Goal: Find specific page/section: Find specific page/section

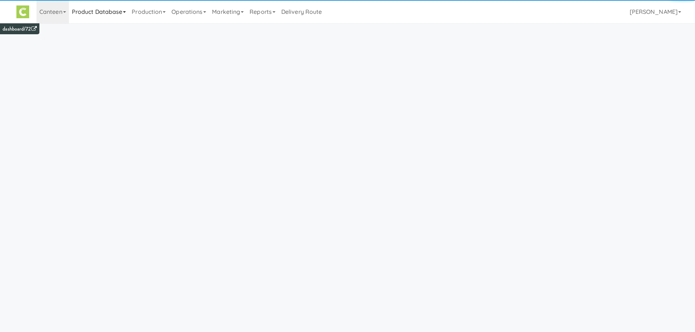
click at [104, 14] on link "Product Database" at bounding box center [99, 11] width 60 height 23
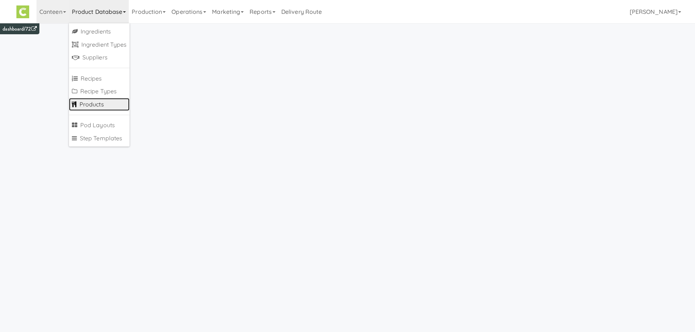
click at [102, 101] on link "Products" at bounding box center [99, 104] width 61 height 13
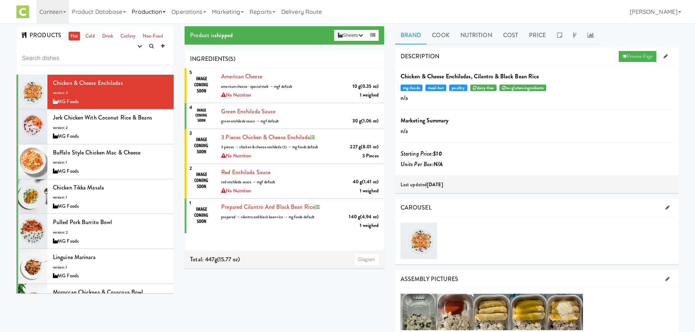
click at [146, 15] on link "Production" at bounding box center [149, 11] width 40 height 23
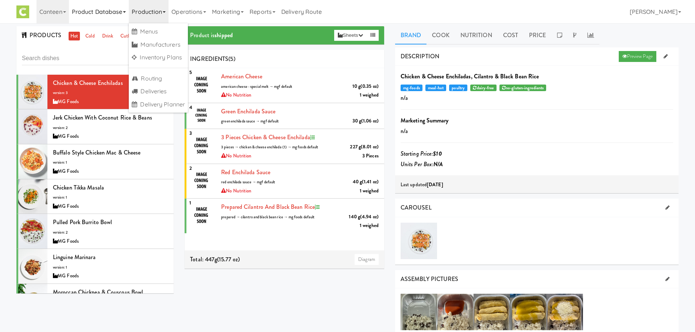
click at [120, 13] on link "Product Database" at bounding box center [99, 11] width 60 height 23
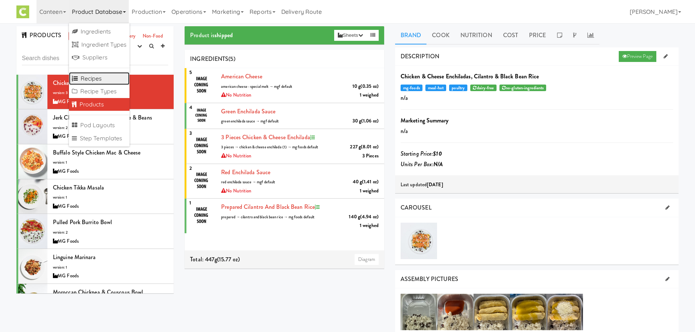
click at [92, 84] on link "Recipes" at bounding box center [99, 78] width 61 height 13
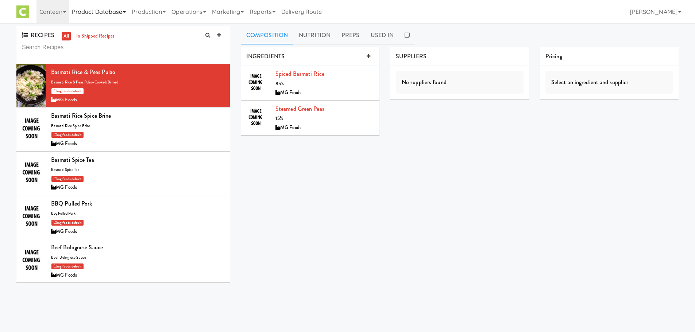
click at [98, 12] on link "Product Database" at bounding box center [99, 11] width 60 height 23
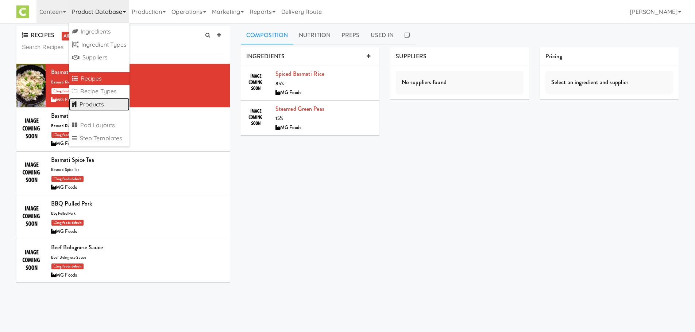
click at [91, 108] on link "Products" at bounding box center [99, 104] width 61 height 13
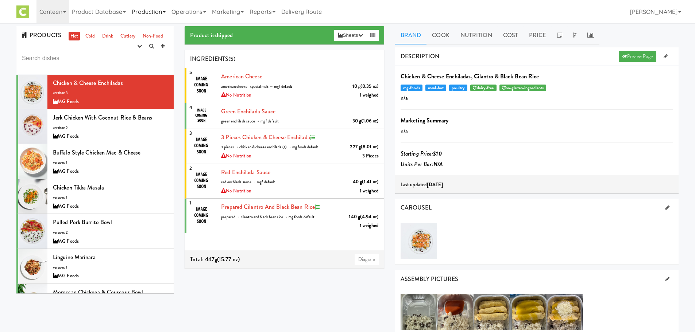
click at [135, 13] on link "Production" at bounding box center [149, 11] width 40 height 23
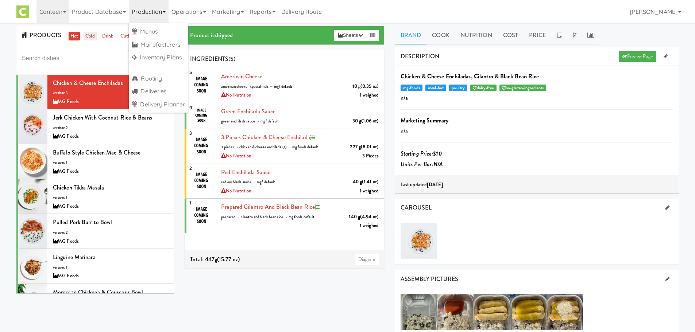
click at [90, 38] on link "Cold" at bounding box center [89, 36] width 13 height 9
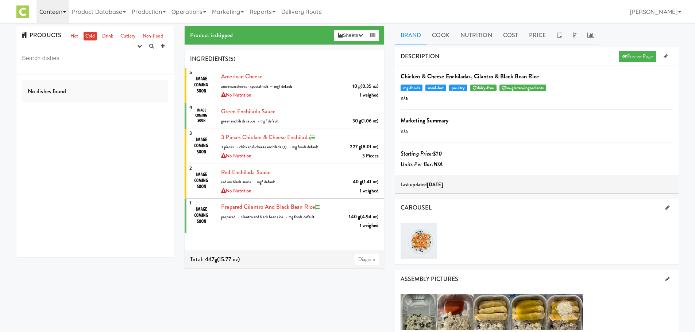
click at [42, 12] on link "Canteen" at bounding box center [52, 11] width 32 height 23
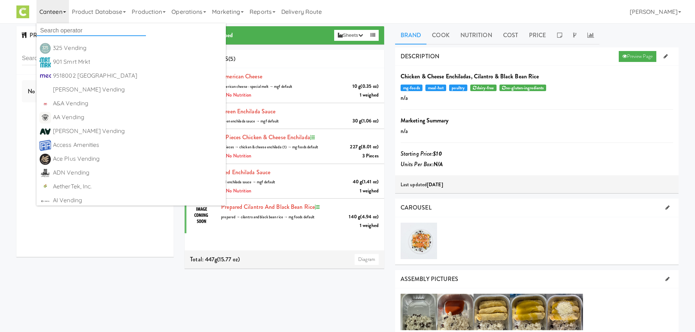
click at [61, 32] on input "text" at bounding box center [90, 30] width 109 height 11
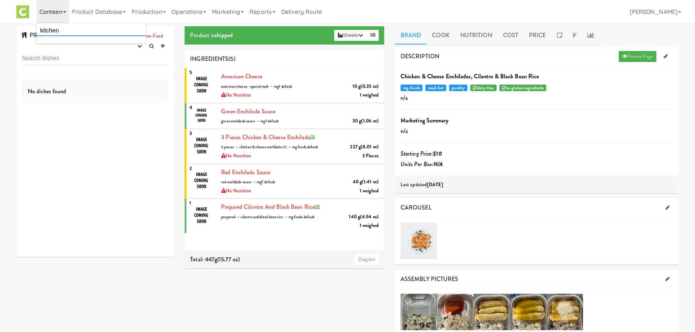
type input "kitchen"
click at [71, 51] on div "KitchenMate" at bounding box center [98, 48] width 90 height 11
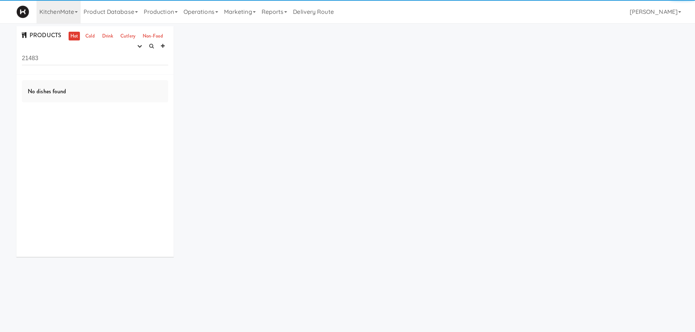
click at [71, 51] on div "PRODUCTS Hot Cold Drink Cutlery Non-Food experimenting finalized shipped discon…" at bounding box center [94, 50] width 157 height 48
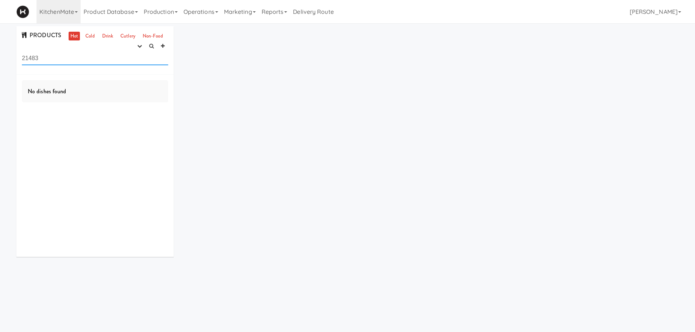
click at [71, 53] on input "21483" at bounding box center [95, 58] width 146 height 13
type input "2"
click at [88, 41] on div "PRODUCTS Hot Cold Drink Cutlery Non-Food experimenting finalized shipped discon…" at bounding box center [94, 50] width 157 height 48
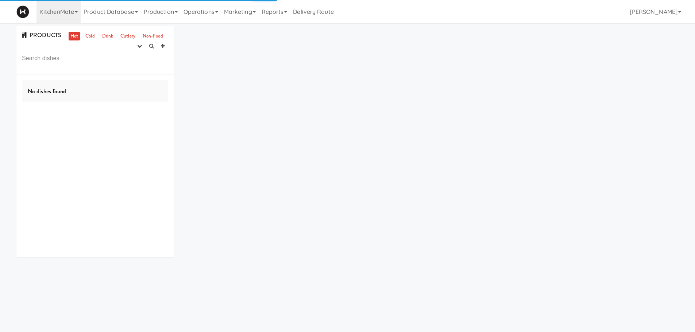
click at [88, 41] on div "PRODUCTS Hot Cold Drink Cutlery Non-Food experimenting finalized shipped discon…" at bounding box center [94, 50] width 157 height 48
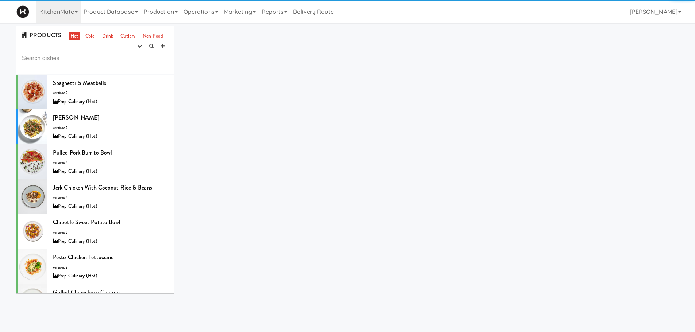
click at [90, 28] on div "PRODUCTS Hot Cold Drink Cutlery Non-Food experimenting finalized shipped discon…" at bounding box center [94, 50] width 157 height 48
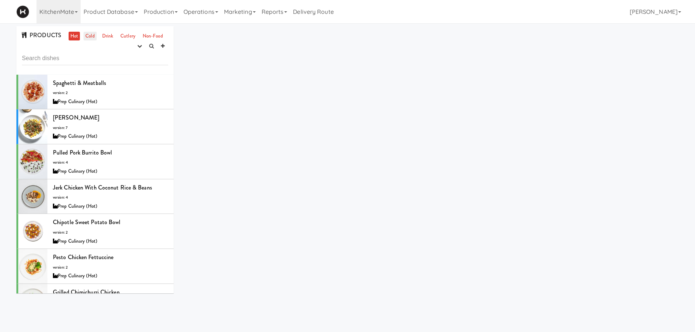
click at [88, 40] on link "Cold" at bounding box center [89, 36] width 13 height 9
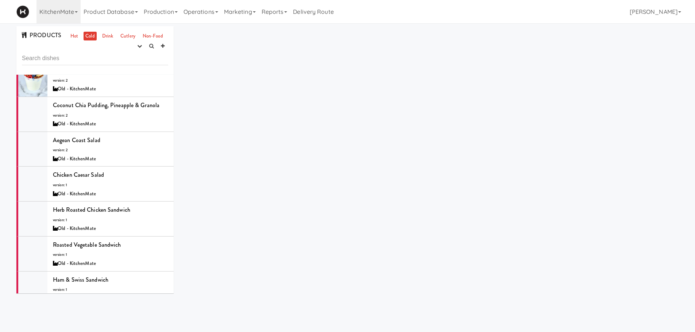
scroll to position [8200, 0]
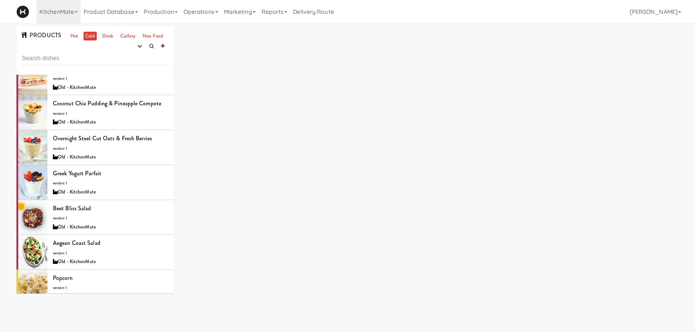
click at [168, 321] on body "Okay Okay Select date: previous 2025-Oct next Su Mo Tu We Th Fr Sa 28 29 30 1 2…" at bounding box center [347, 189] width 695 height 332
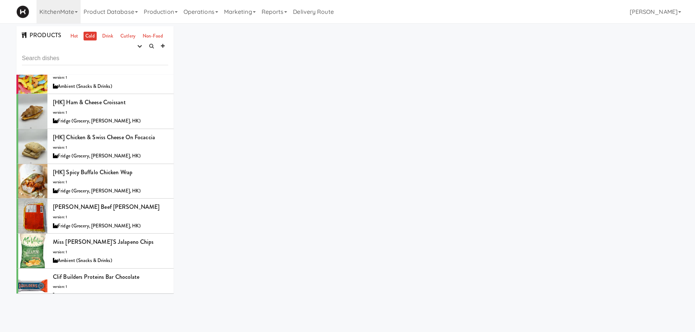
scroll to position [0, 0]
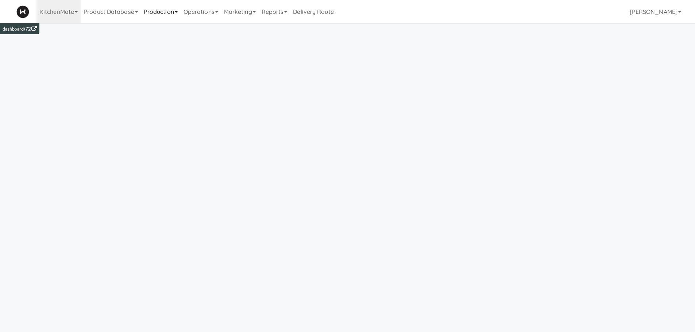
click at [158, 16] on link "Production" at bounding box center [161, 11] width 40 height 23
click at [108, 17] on link "Product Database" at bounding box center [111, 11] width 60 height 23
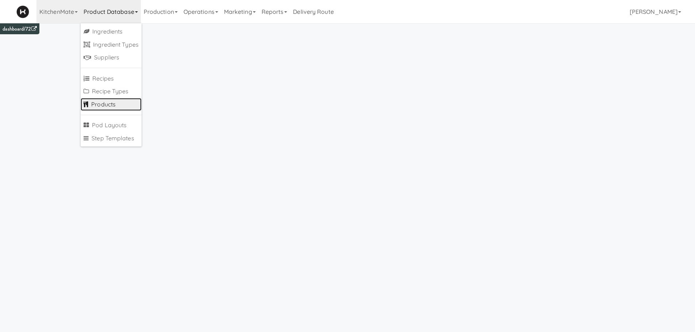
click at [112, 104] on link "Products" at bounding box center [111, 104] width 61 height 13
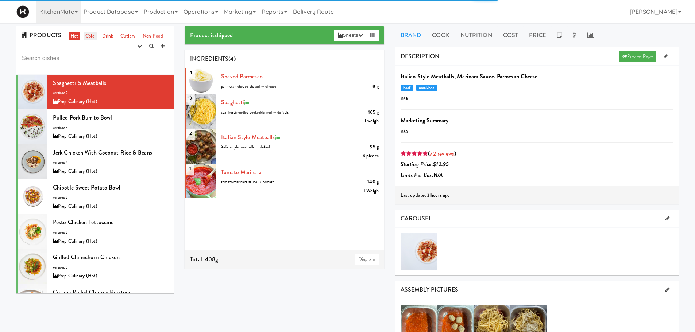
click at [86, 38] on link "Cold" at bounding box center [89, 36] width 13 height 9
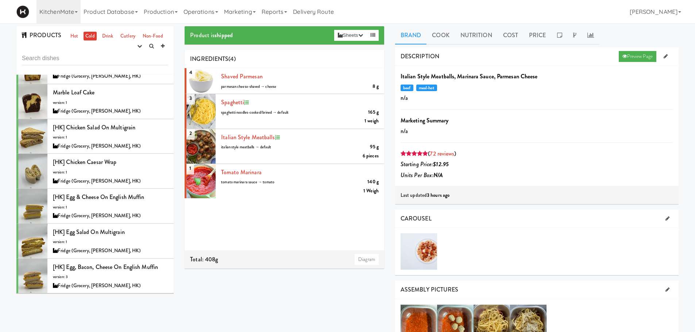
scroll to position [878, 0]
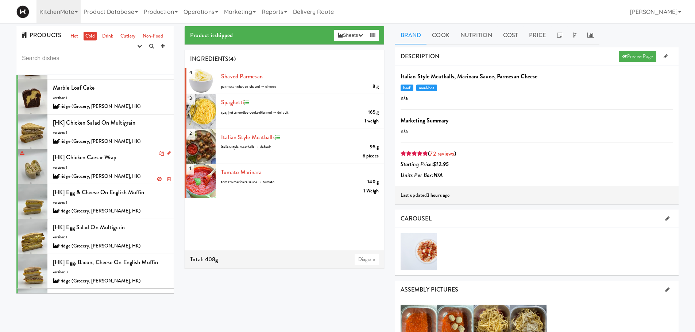
click at [114, 183] on li "[HK] Chicken Caesar Wrap version: 1 Fridge (Grocery, [PERSON_NAME], HK)" at bounding box center [94, 166] width 157 height 35
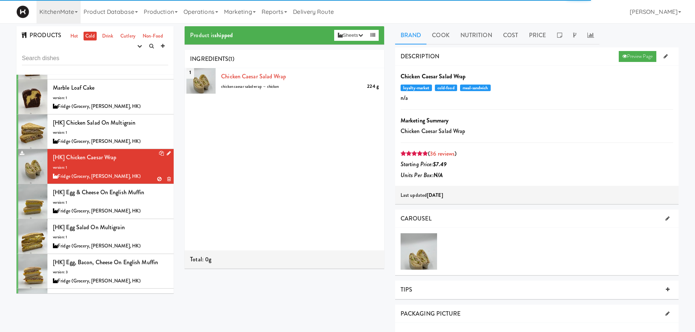
click at [167, 152] on icon at bounding box center [169, 153] width 4 height 5
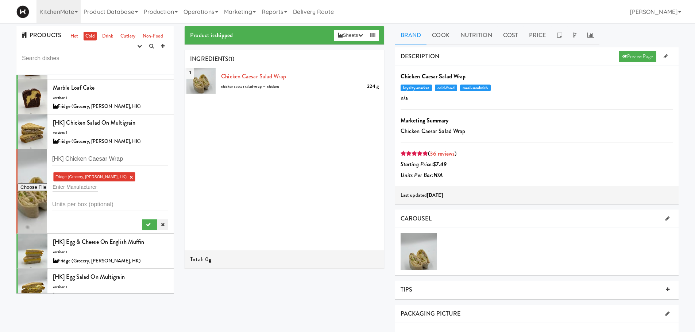
click at [161, 222] on icon at bounding box center [163, 224] width 4 height 5
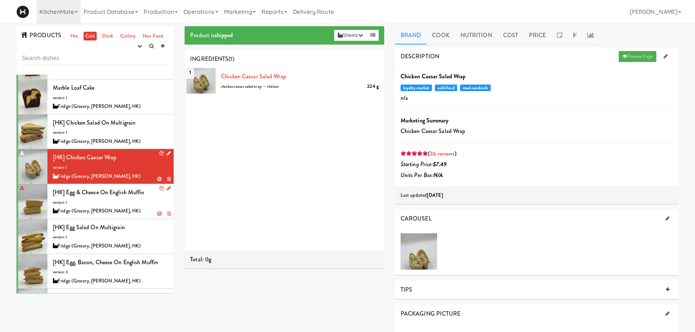
click at [109, 194] on span "[HK] Egg & Cheese on English Muffin" at bounding box center [99, 192] width 92 height 8
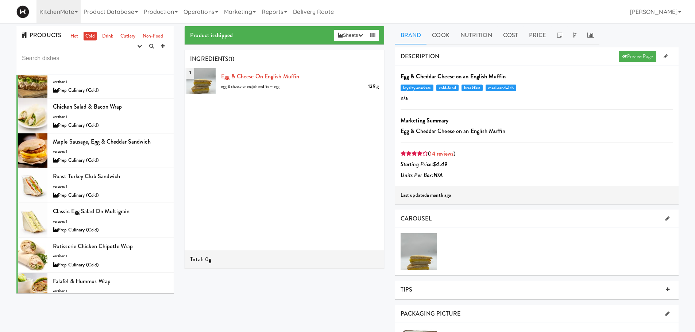
scroll to position [3652, 0]
